Goal: Task Accomplishment & Management: Manage account settings

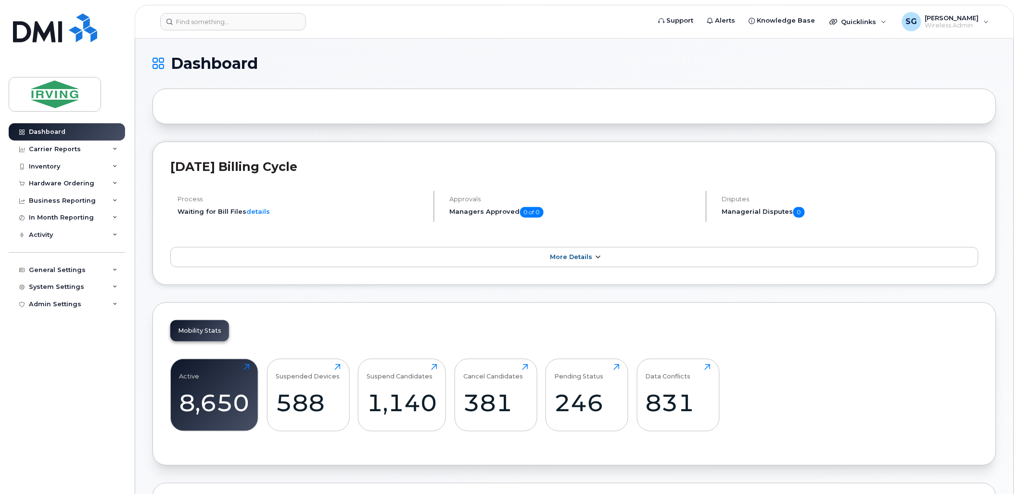
click at [570, 259] on span "More Details" at bounding box center [571, 256] width 42 height 7
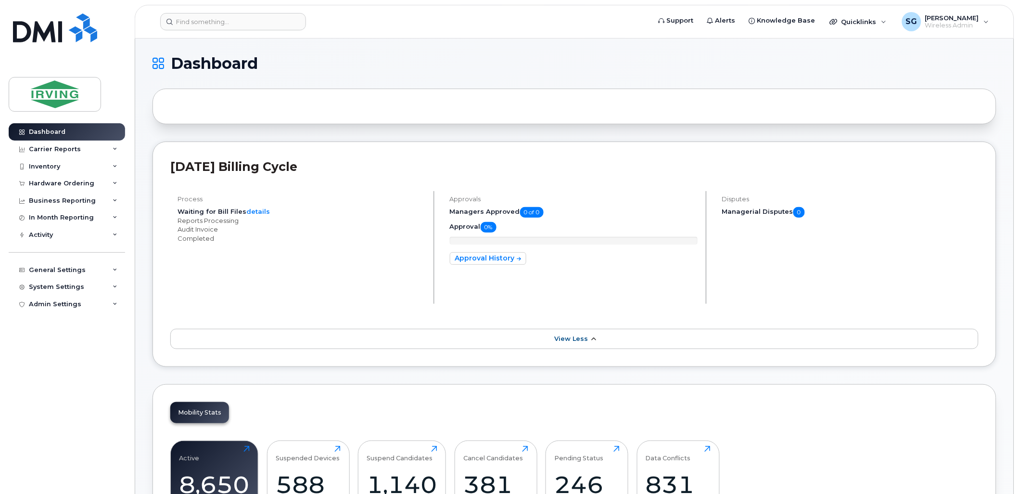
click at [569, 342] on span "View Less" at bounding box center [571, 338] width 34 height 7
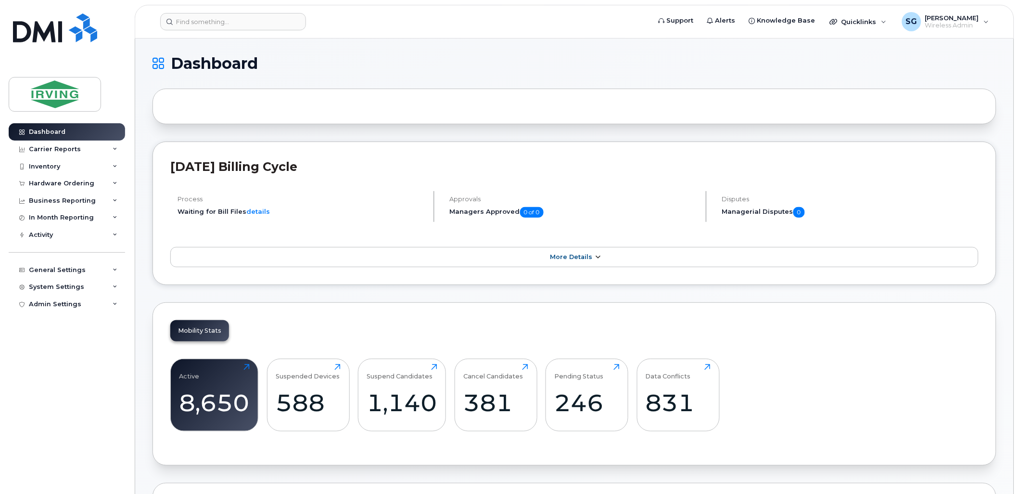
click at [575, 258] on span "More Details" at bounding box center [571, 256] width 42 height 7
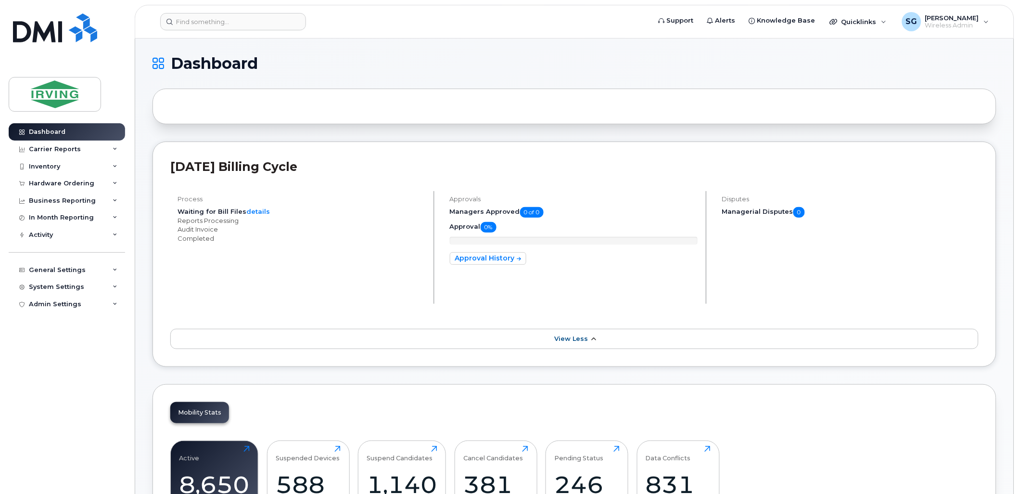
click at [574, 337] on span "View Less" at bounding box center [571, 338] width 34 height 7
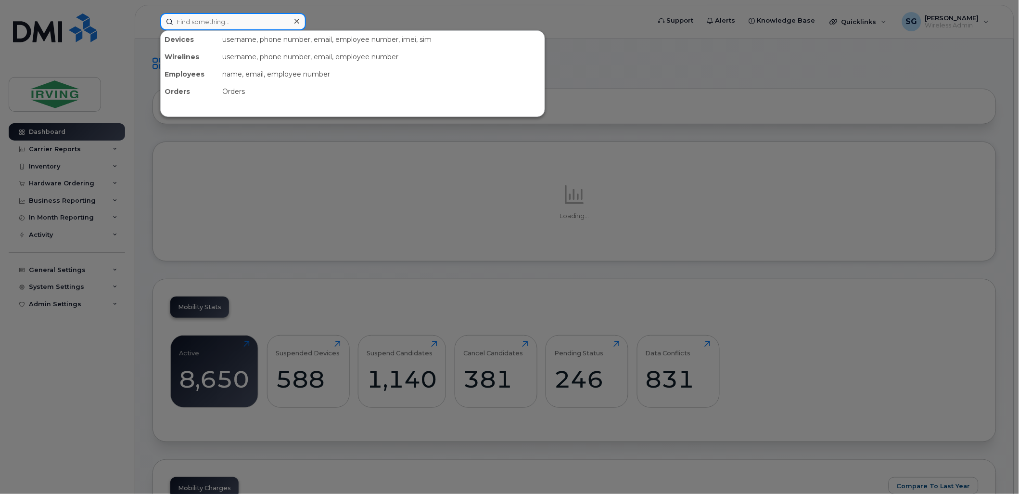
click at [201, 19] on input at bounding box center [233, 21] width 146 height 17
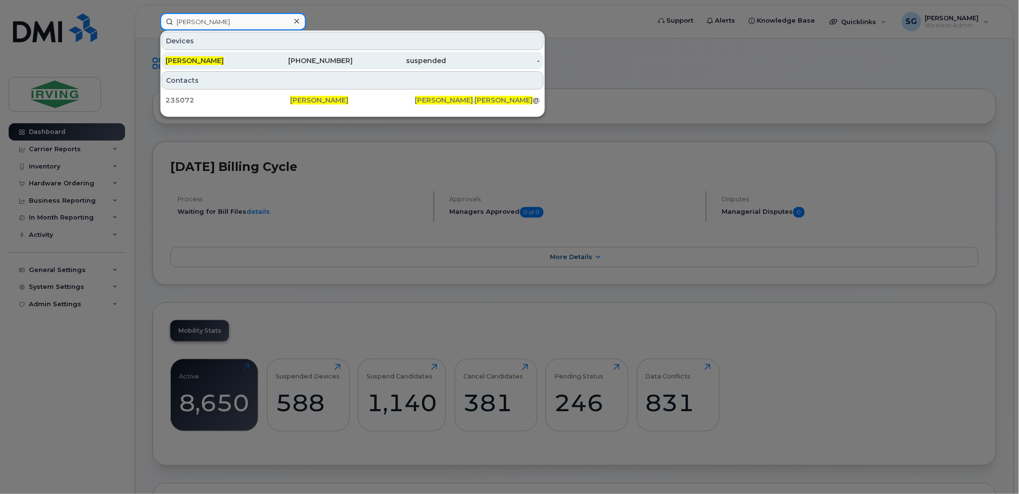
type input "chris vincent"
click at [210, 60] on span "Chris Vincent" at bounding box center [194, 60] width 58 height 9
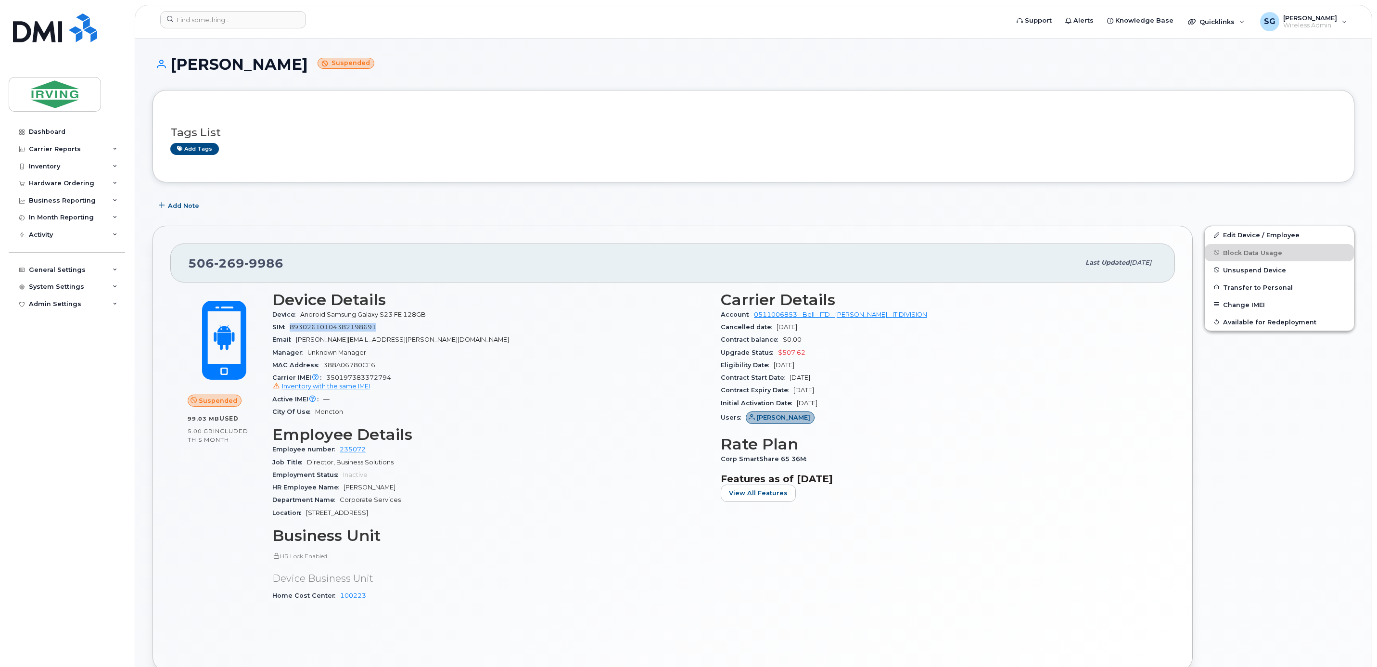
drag, startPoint x: 380, startPoint y: 330, endPoint x: 292, endPoint y: 335, distance: 87.6
click at [292, 335] on section "Device Details Device Android Samsung Galaxy S23 FE 128GB SIM 89302610104382198…" at bounding box center [490, 354] width 437 height 127
drag, startPoint x: 292, startPoint y: 335, endPoint x: 328, endPoint y: 381, distance: 58.7
click at [328, 381] on div "Carrier IMEI Carrier IMEI is reported during the last billing cycle or change o…" at bounding box center [490, 382] width 437 height 22
copy span "350197383372794"
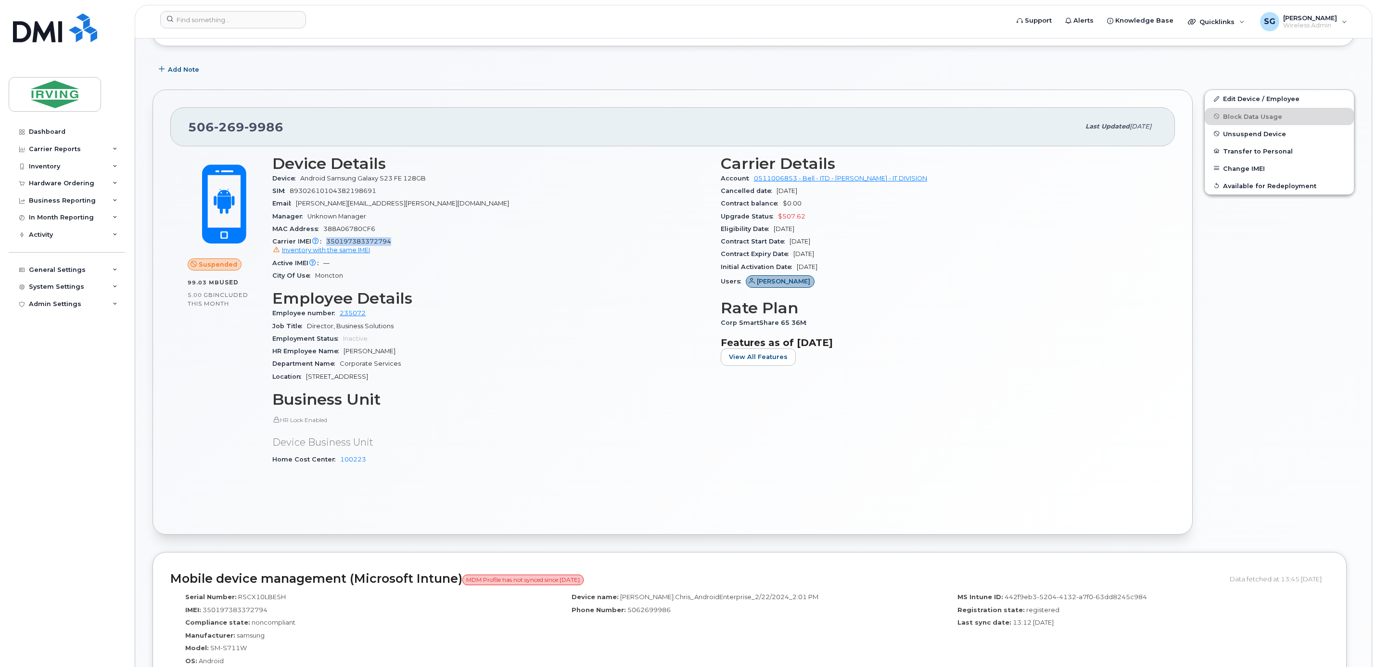
scroll to position [361, 0]
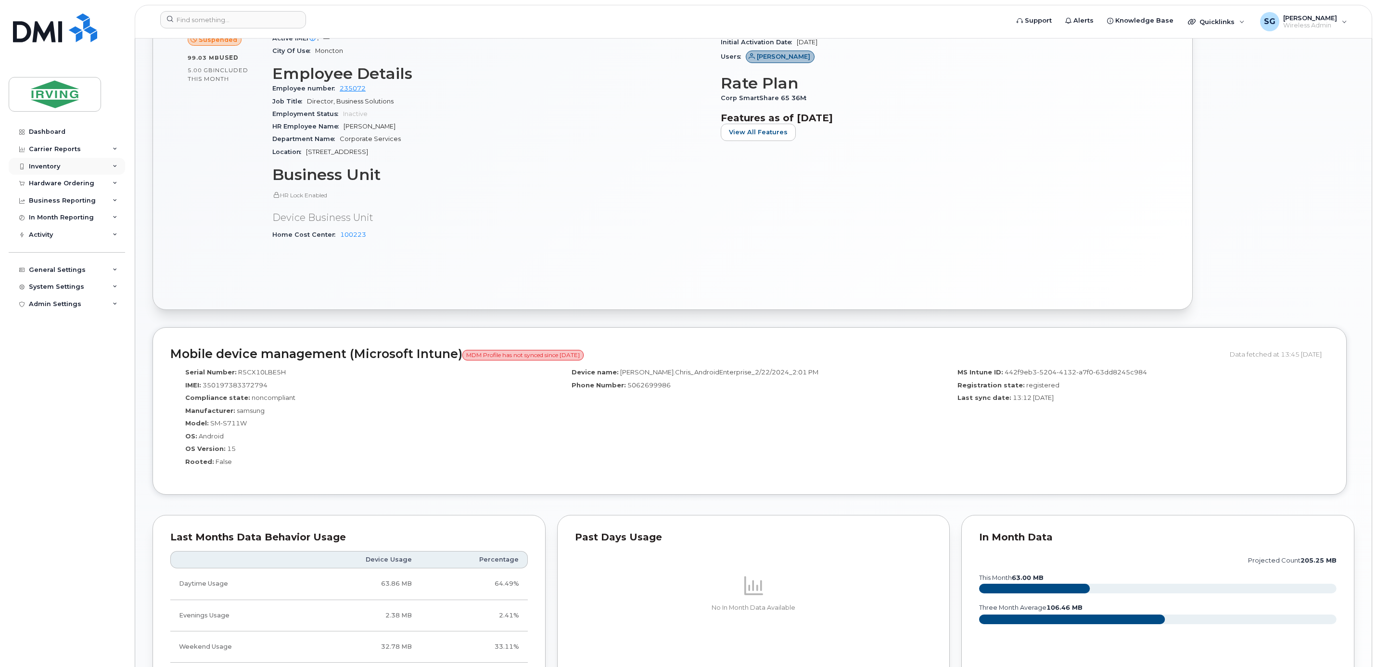
click at [110, 167] on div "Inventory" at bounding box center [67, 166] width 116 height 17
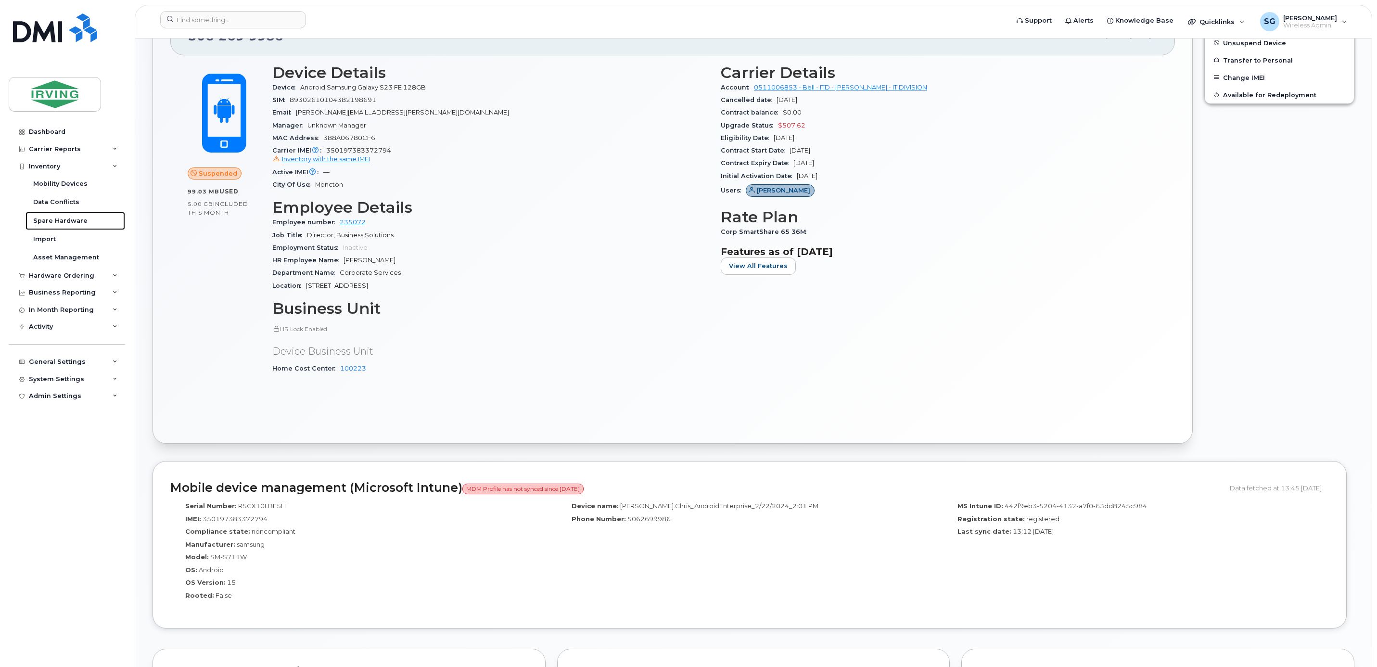
scroll to position [0, 0]
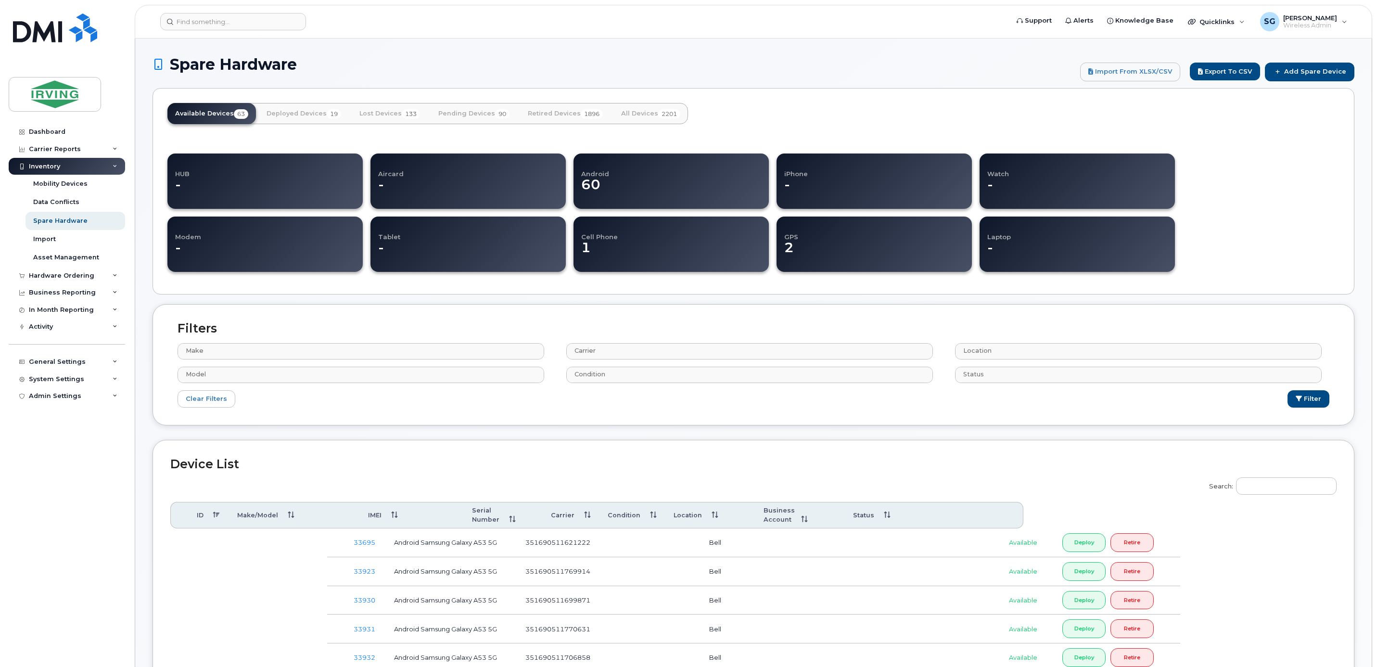
select select
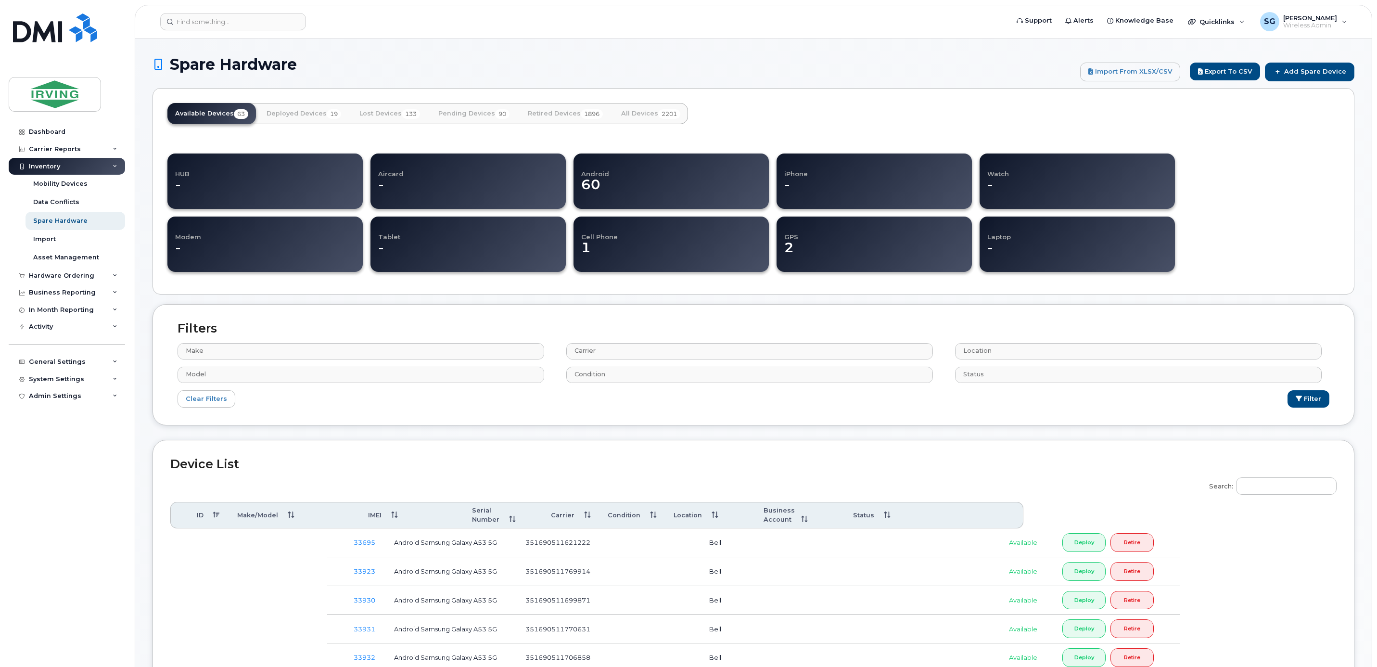
select select
click at [1286, 494] on input "Search:" at bounding box center [1286, 485] width 101 height 17
paste input "350197383372794"
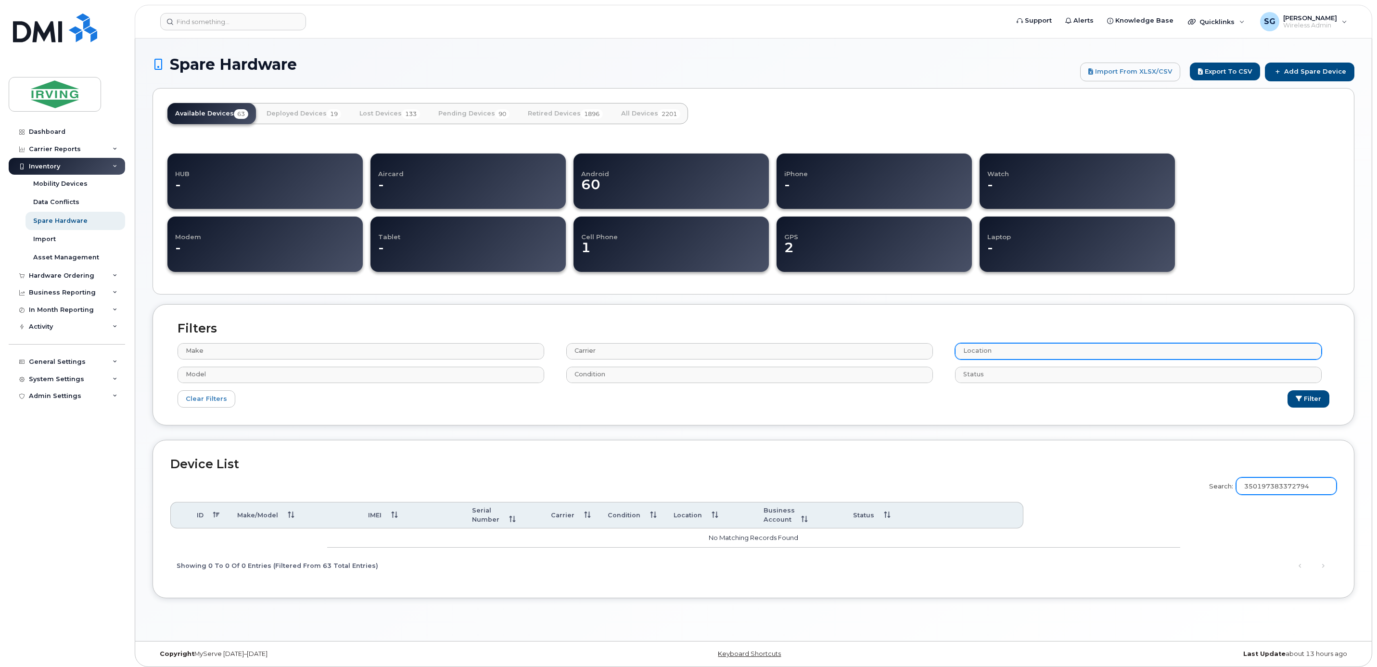
type input "350197383372794"
click at [1042, 351] on input "text" at bounding box center [1139, 350] width 357 height 13
select select "2422"
click at [1308, 404] on button "Filter" at bounding box center [1308, 399] width 42 height 18
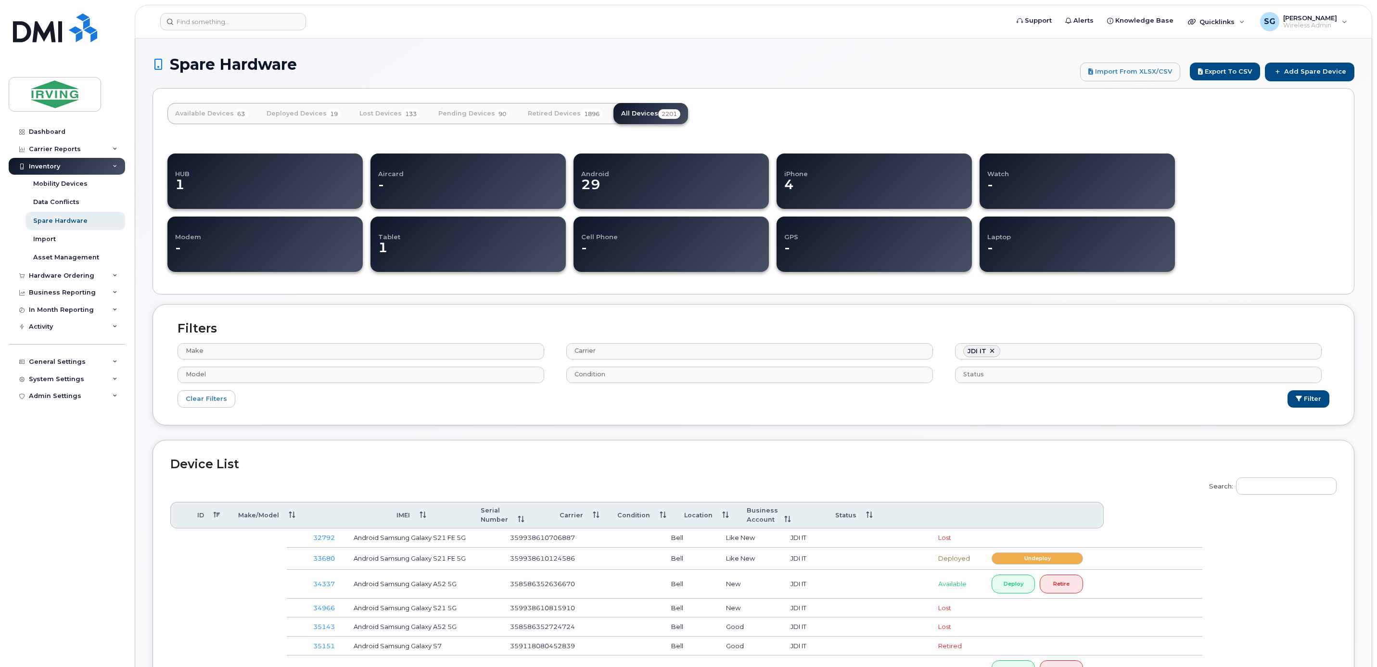
select select
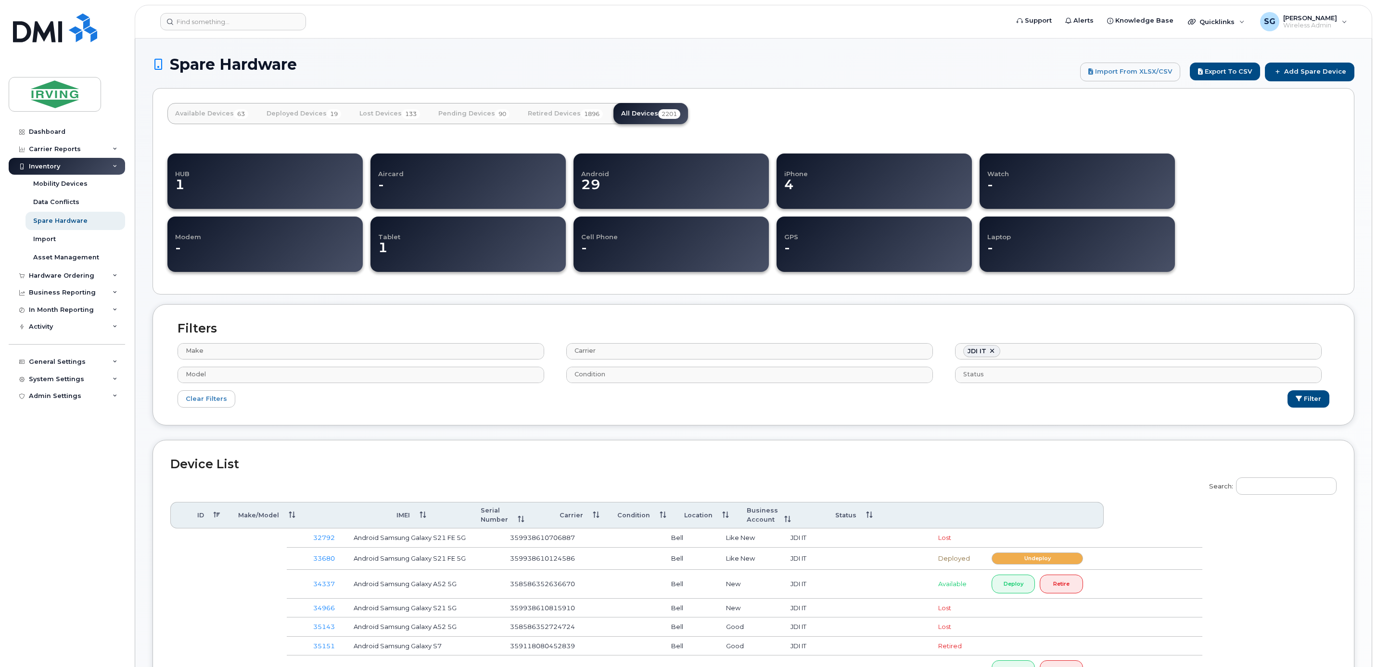
scroll to position [6, 0]
click at [1281, 491] on input "Search:" at bounding box center [1286, 485] width 101 height 17
paste input "350197383372794"
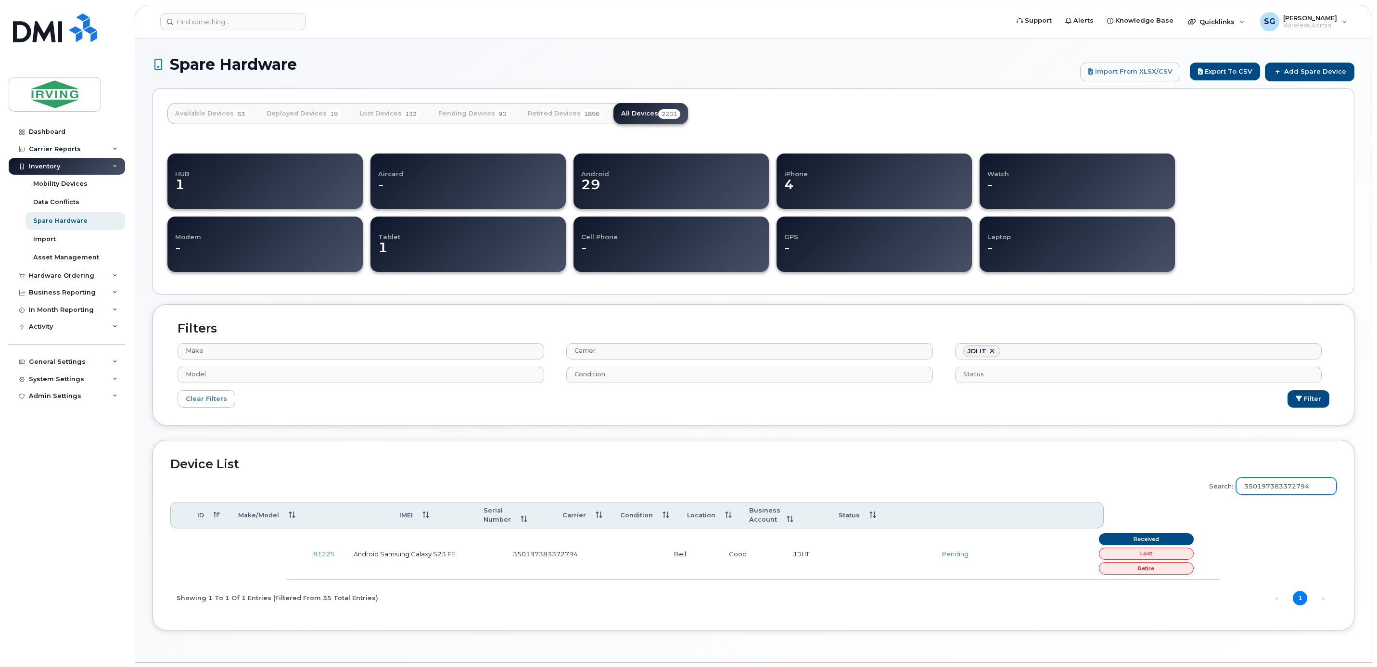
type input "350197383372794"
click at [426, 550] on td "Android Samsung Galaxy S23 FE" at bounding box center [424, 553] width 159 height 51
click at [318, 550] on link "81225" at bounding box center [324, 554] width 22 height 8
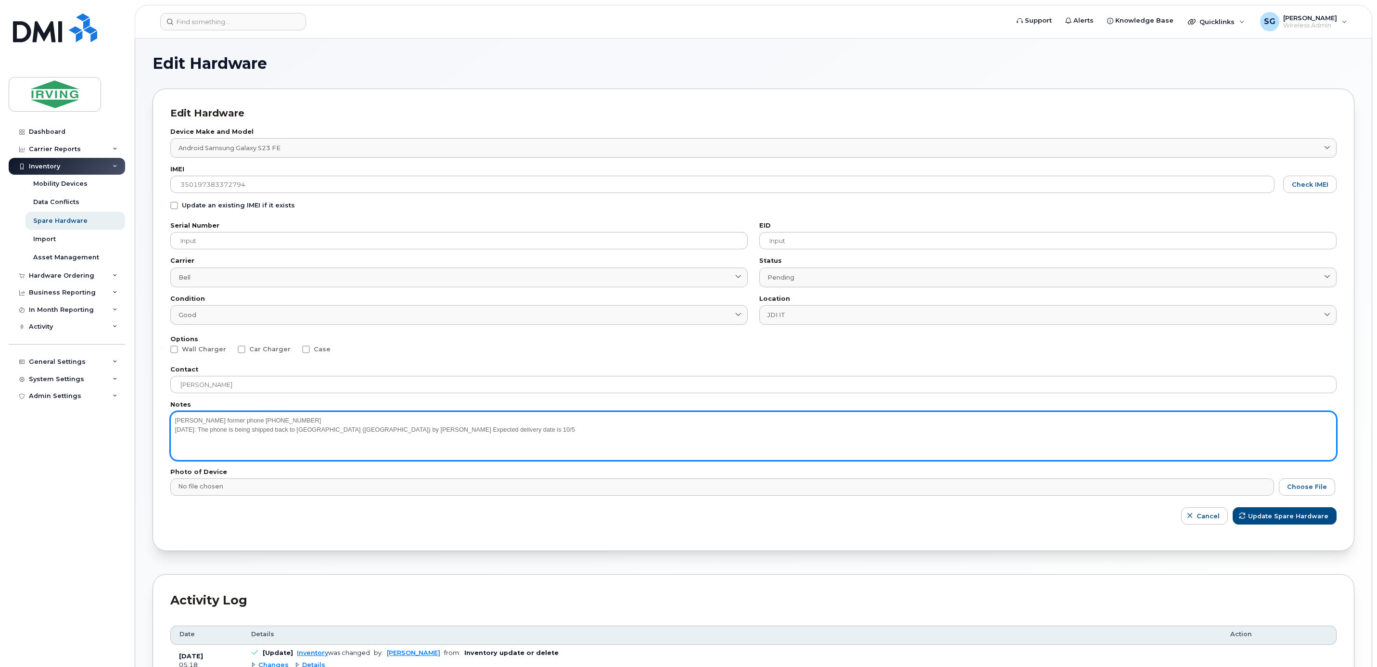
click at [508, 434] on textarea "Chris Vincent's former phone 5062699986 9/29/30: The phone is being shipped bac…" at bounding box center [753, 435] width 1166 height 49
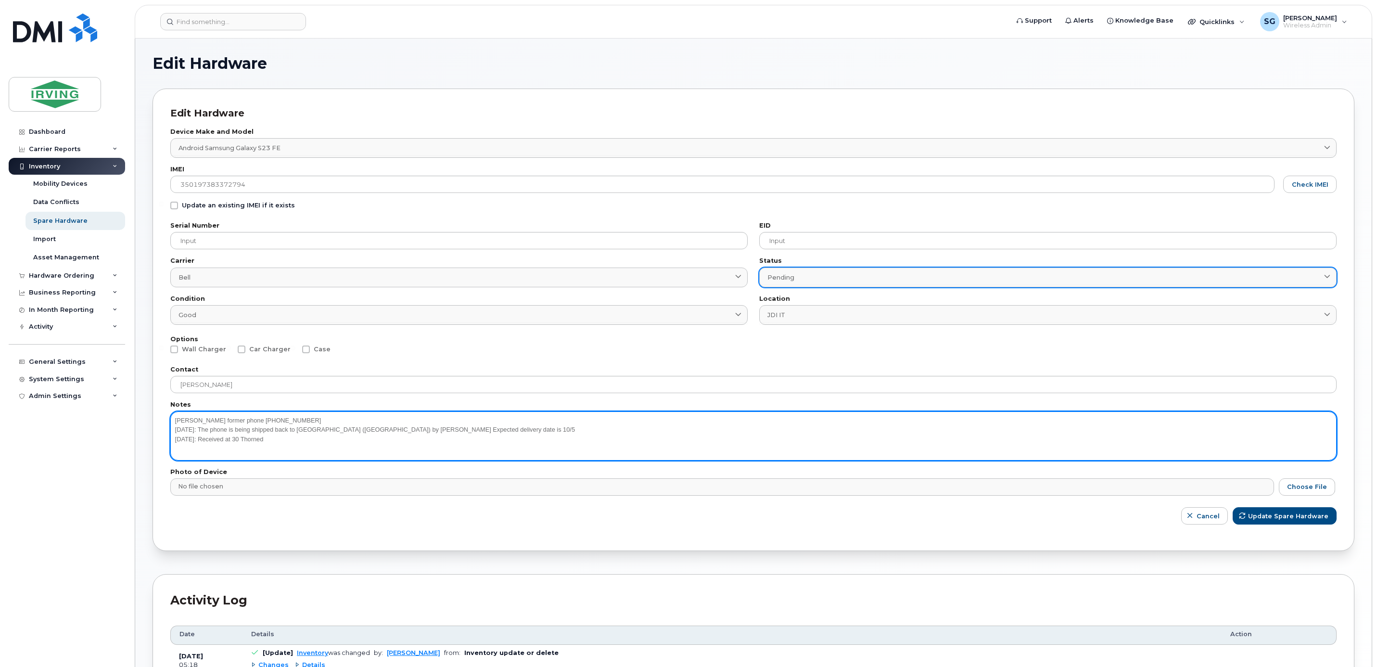
type textarea "Chris Vincent's former phone 5062699986 9/29/30: The phone is being shipped bac…"
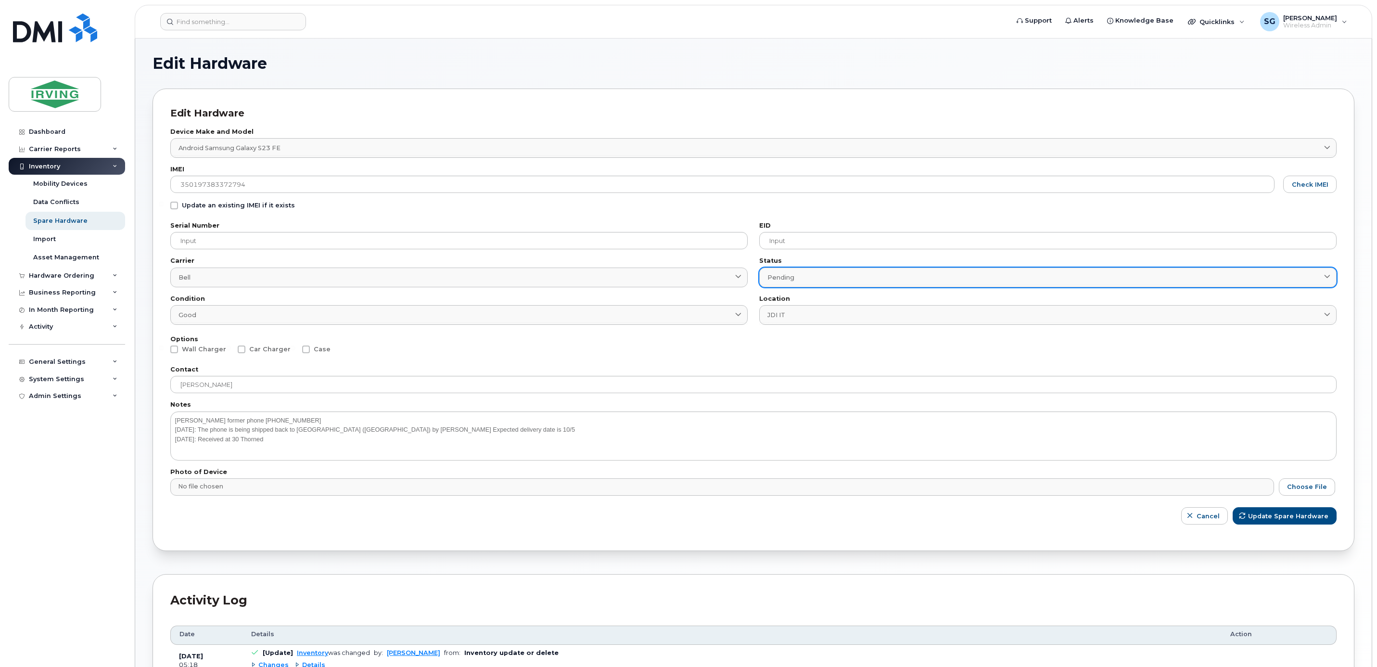
click at [783, 273] on span "Pending" at bounding box center [780, 277] width 27 height 9
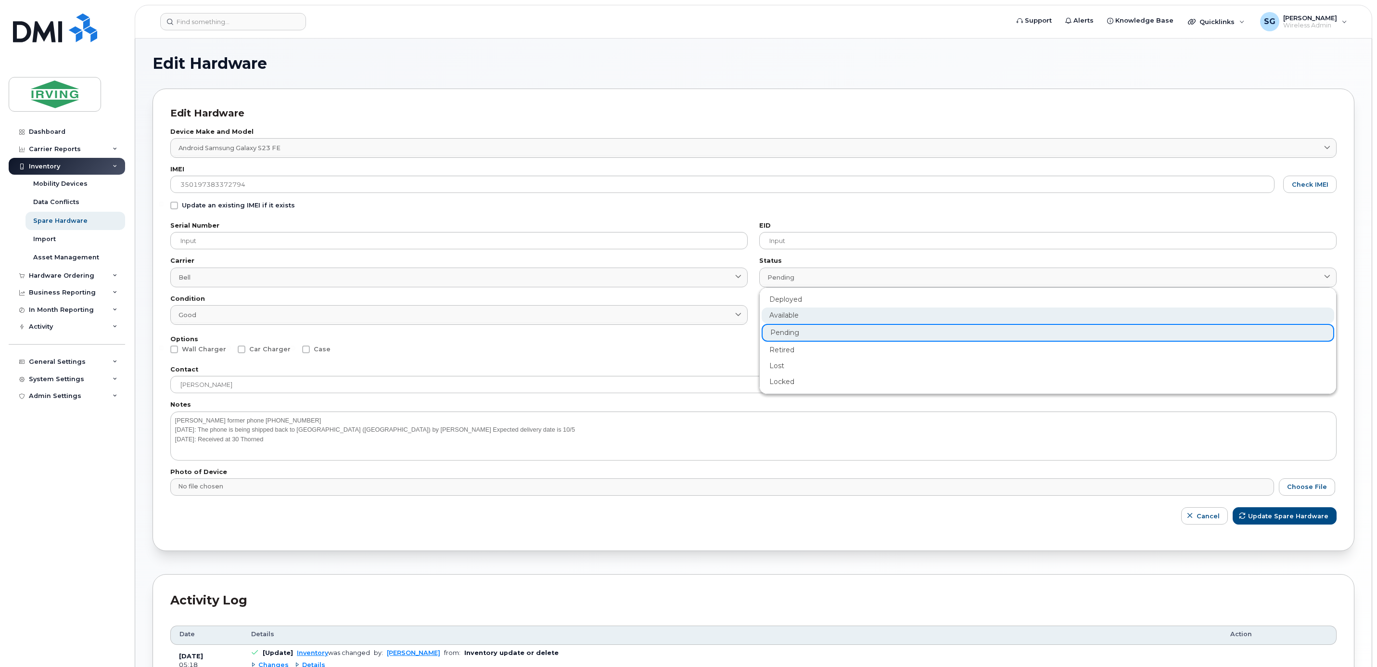
click at [800, 317] on div "Available" at bounding box center [1047, 315] width 572 height 16
type input "available"
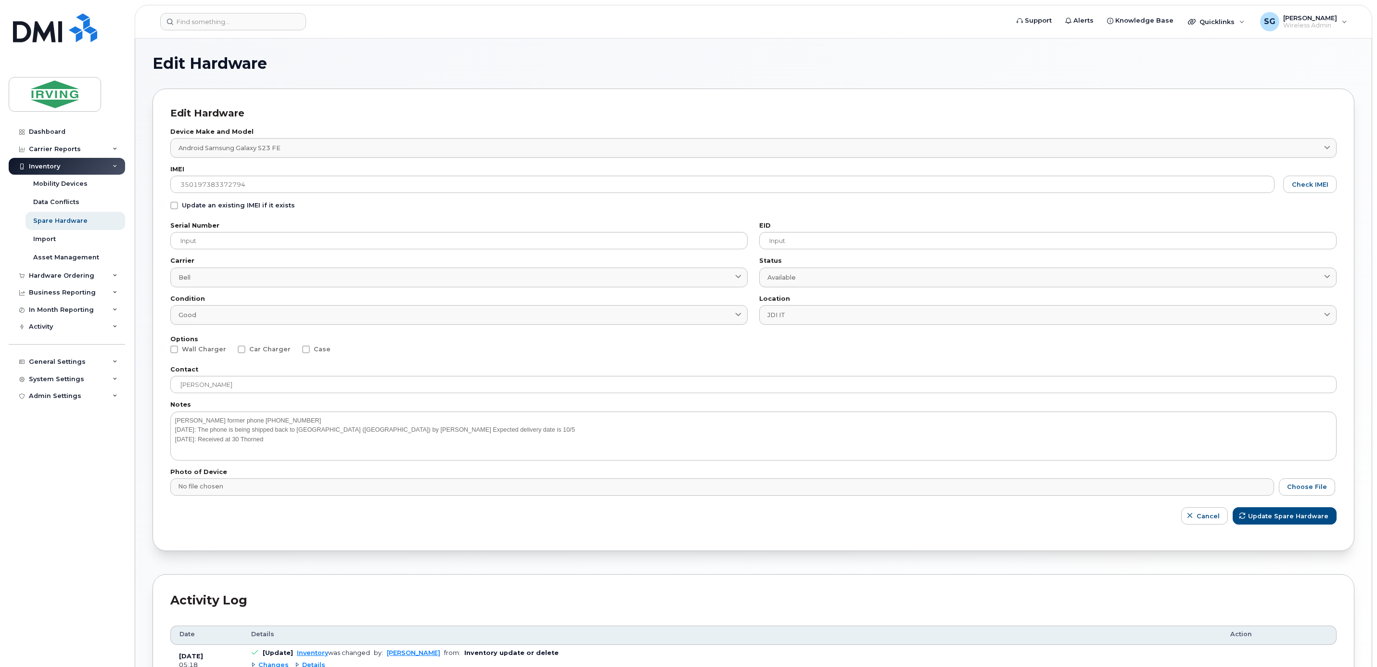
click at [175, 353] on span at bounding box center [174, 349] width 8 height 8
click at [164, 350] on input "Wall Charger" at bounding box center [161, 347] width 5 height 5
checkbox input "true"
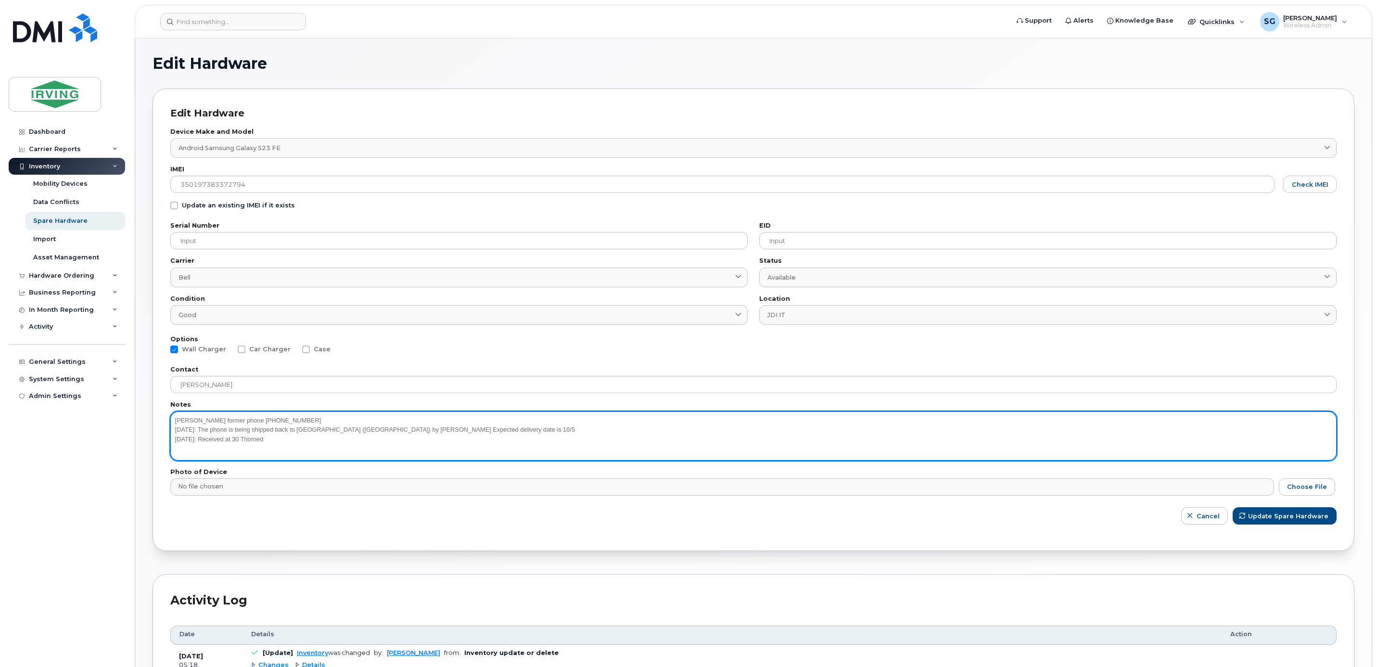
click at [299, 440] on textarea "Chris Vincent's former phone 5062699986 9/29/30: The phone is being shipped bac…" at bounding box center [753, 435] width 1166 height 49
type textarea "Chris Vincent's former phone 5062699986 9/29/30: The phone is being shipped bac…"
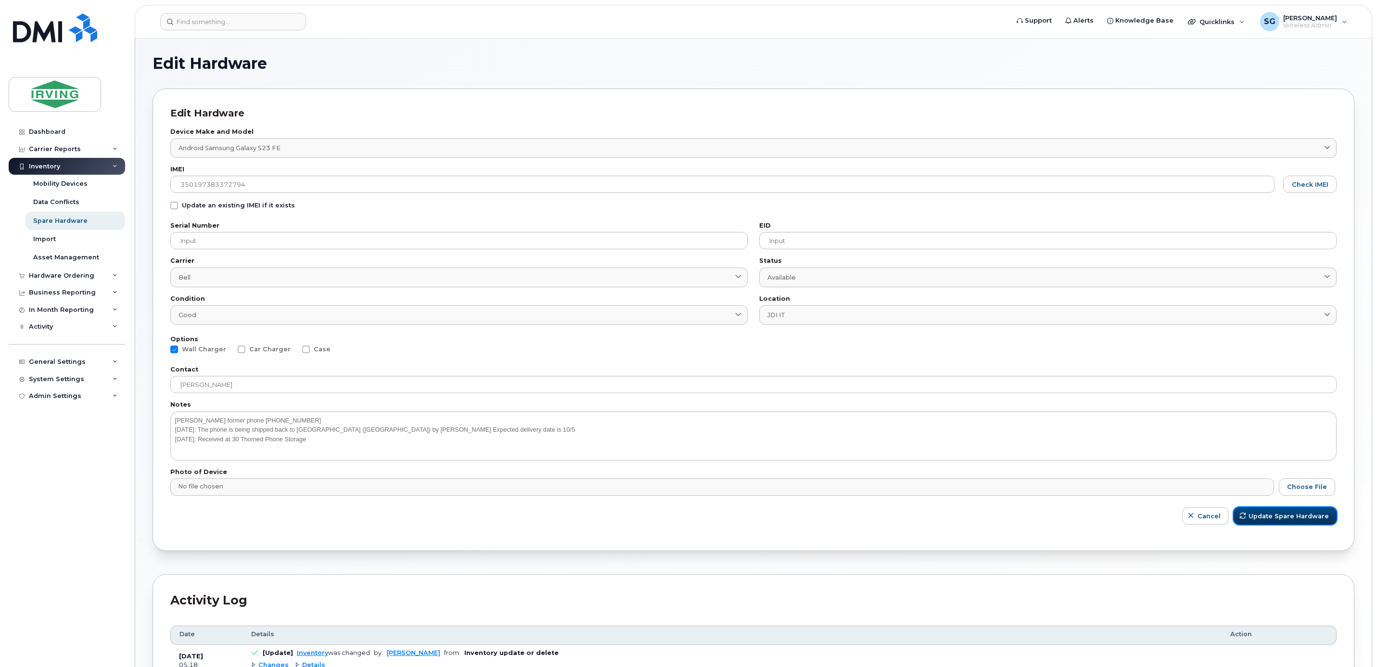
click at [1256, 520] on span "Update Spare Hardware" at bounding box center [1288, 515] width 80 height 9
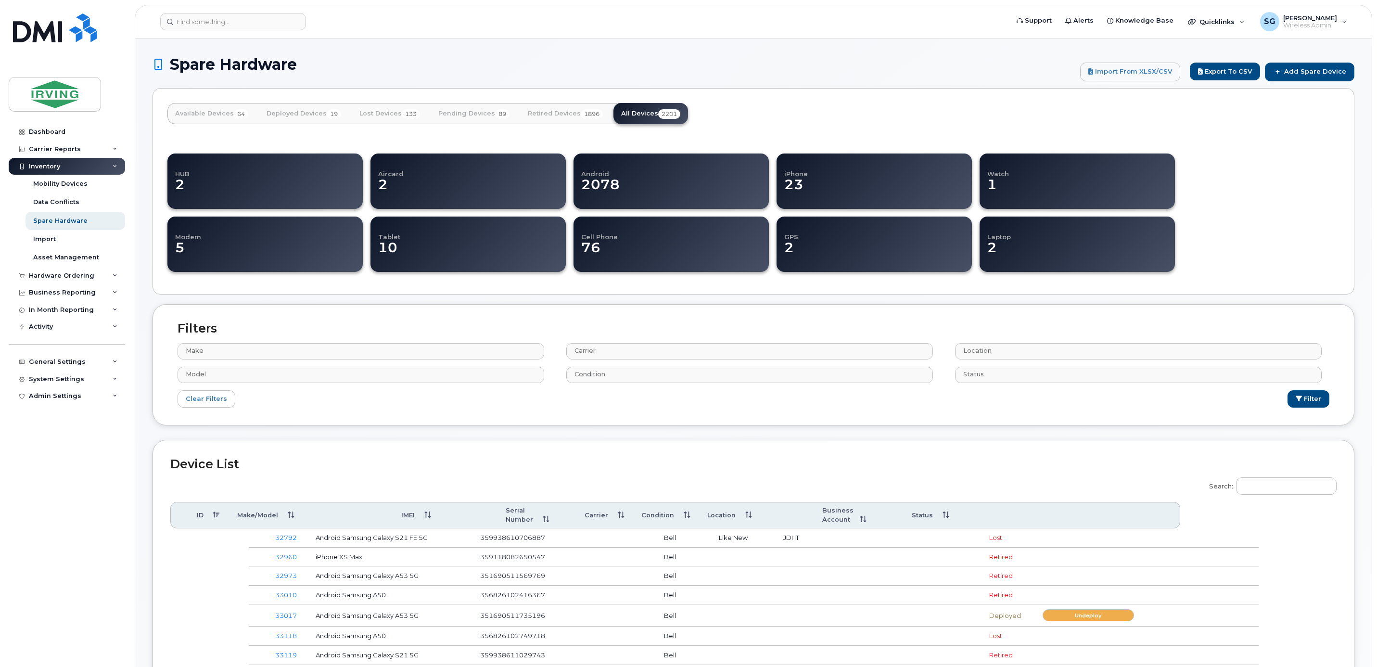
select select
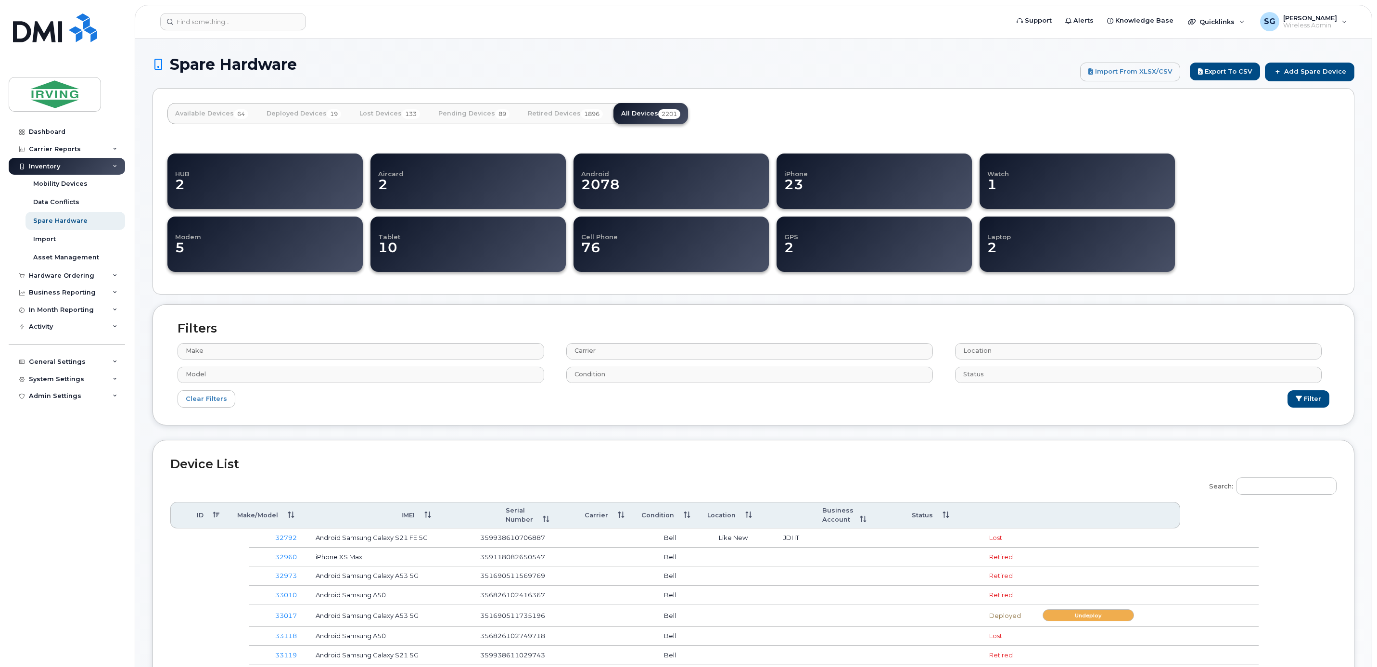
select select
